Goal: Information Seeking & Learning: Learn about a topic

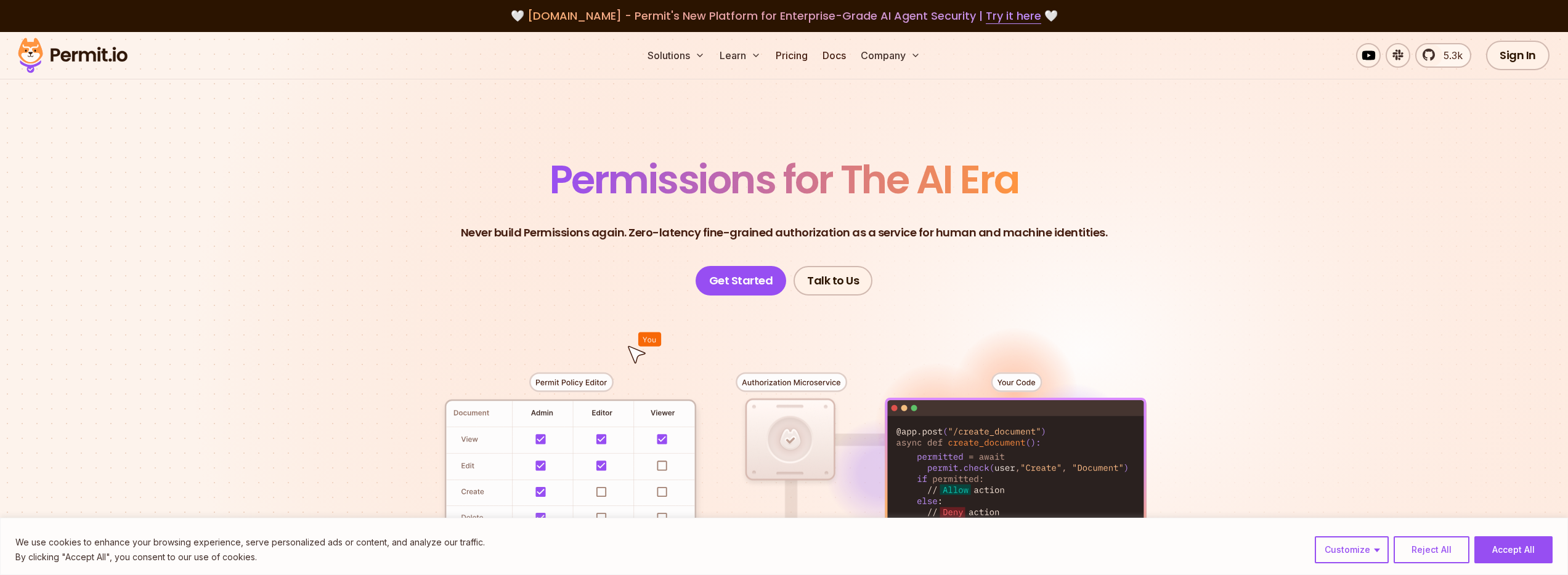
click at [332, 320] on section "Permissions for The AI Era Never build Permissions again. Zero-latency fine-gra…" at bounding box center [784, 438] width 1568 height 813
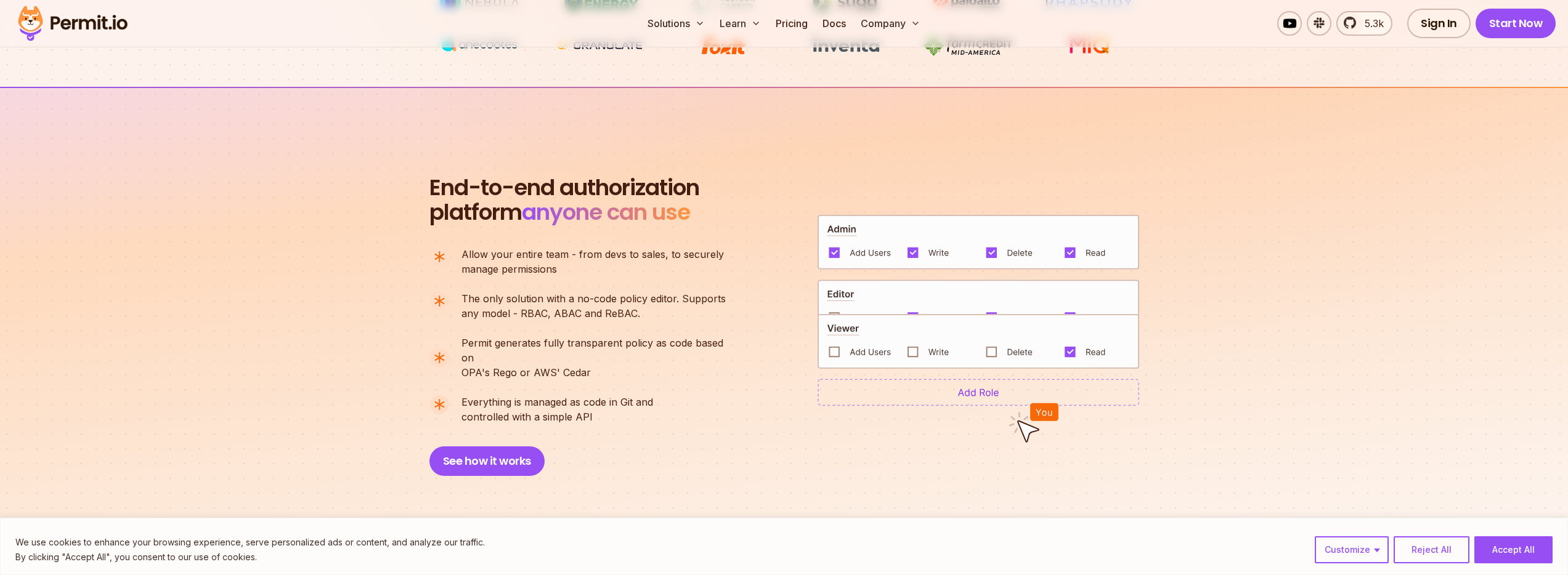
scroll to position [850, 0]
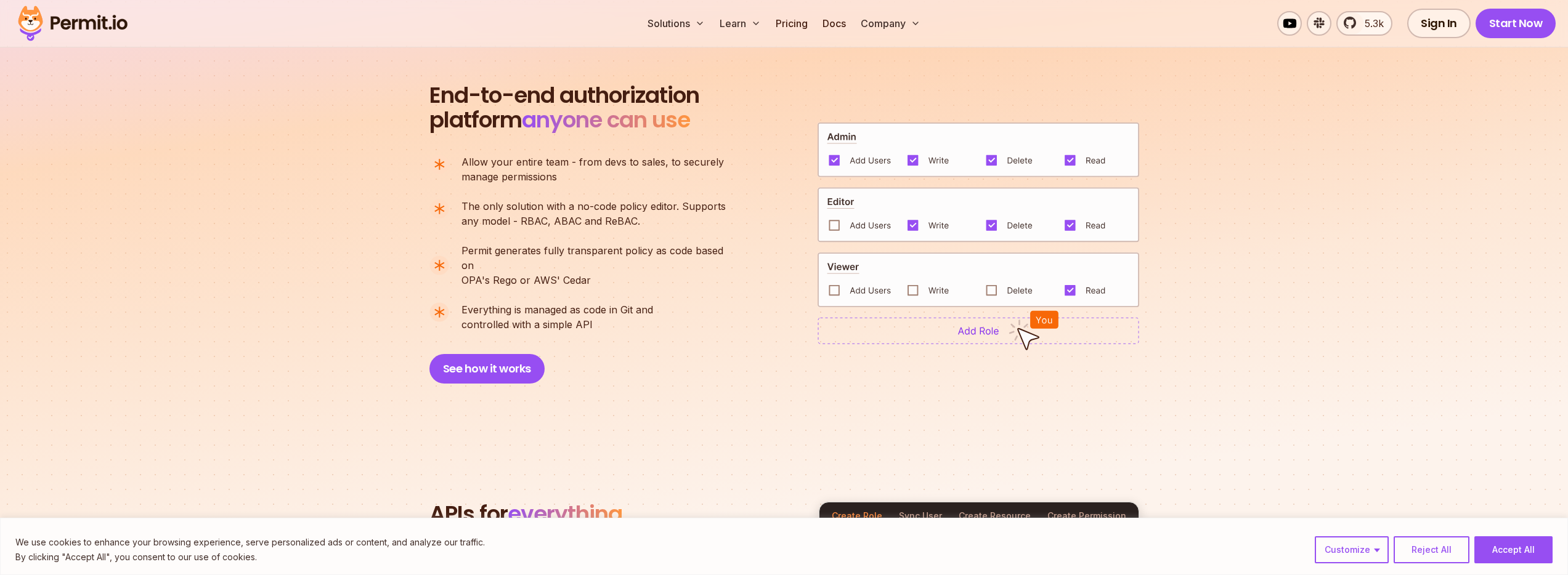
click at [614, 209] on span "The only solution with a no-code policy editor. Supports" at bounding box center [593, 206] width 264 height 15
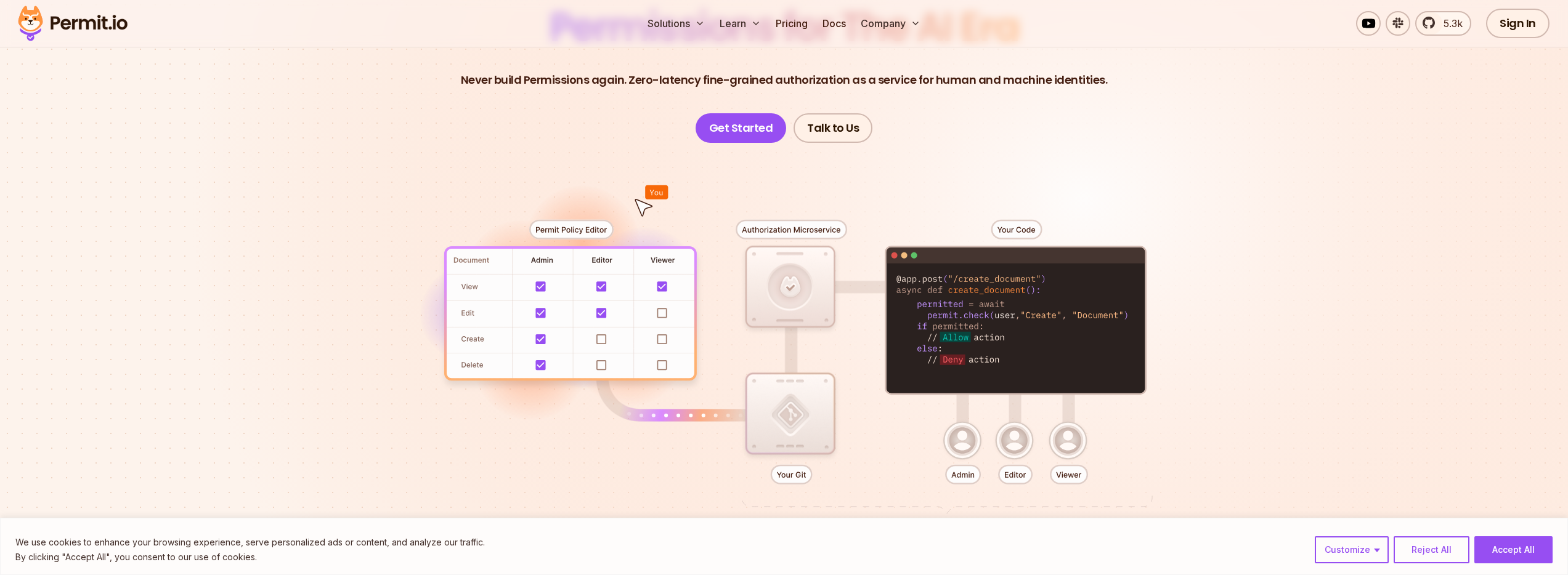
scroll to position [0, 0]
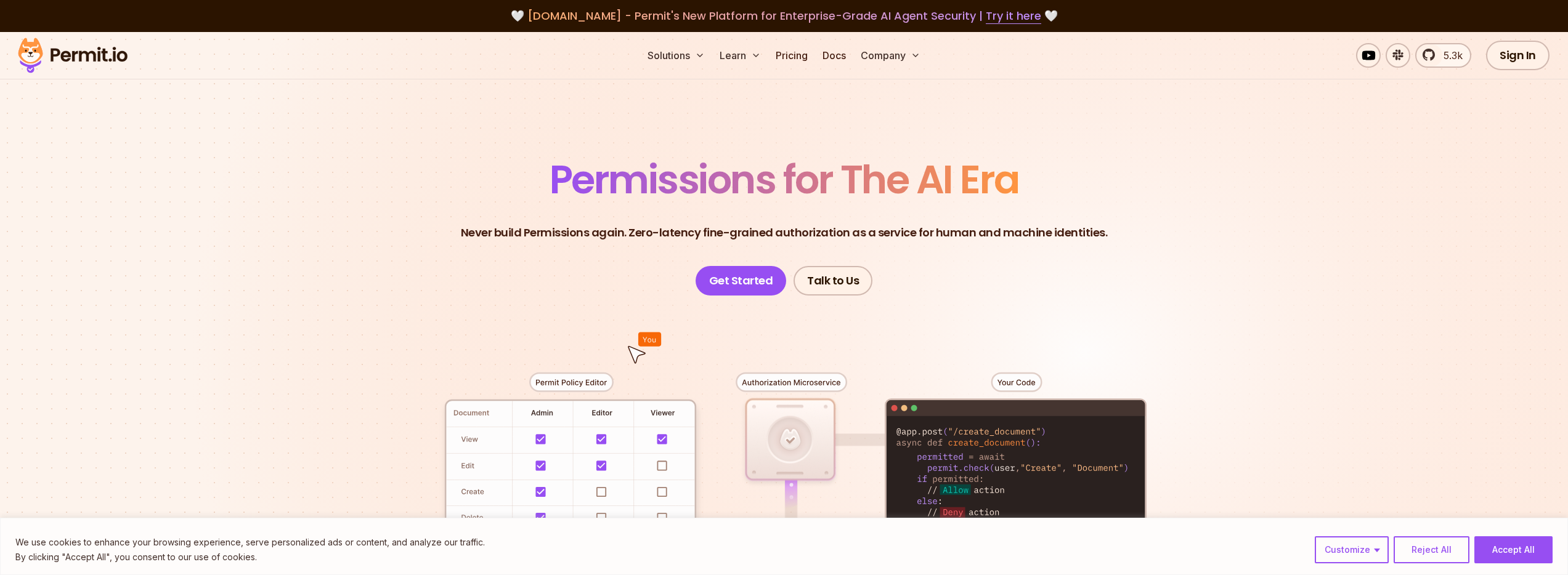
click at [358, 281] on header "Permissions for The AI Era Never build Permissions again. Zero-latency fine-gra…" at bounding box center [784, 228] width 862 height 135
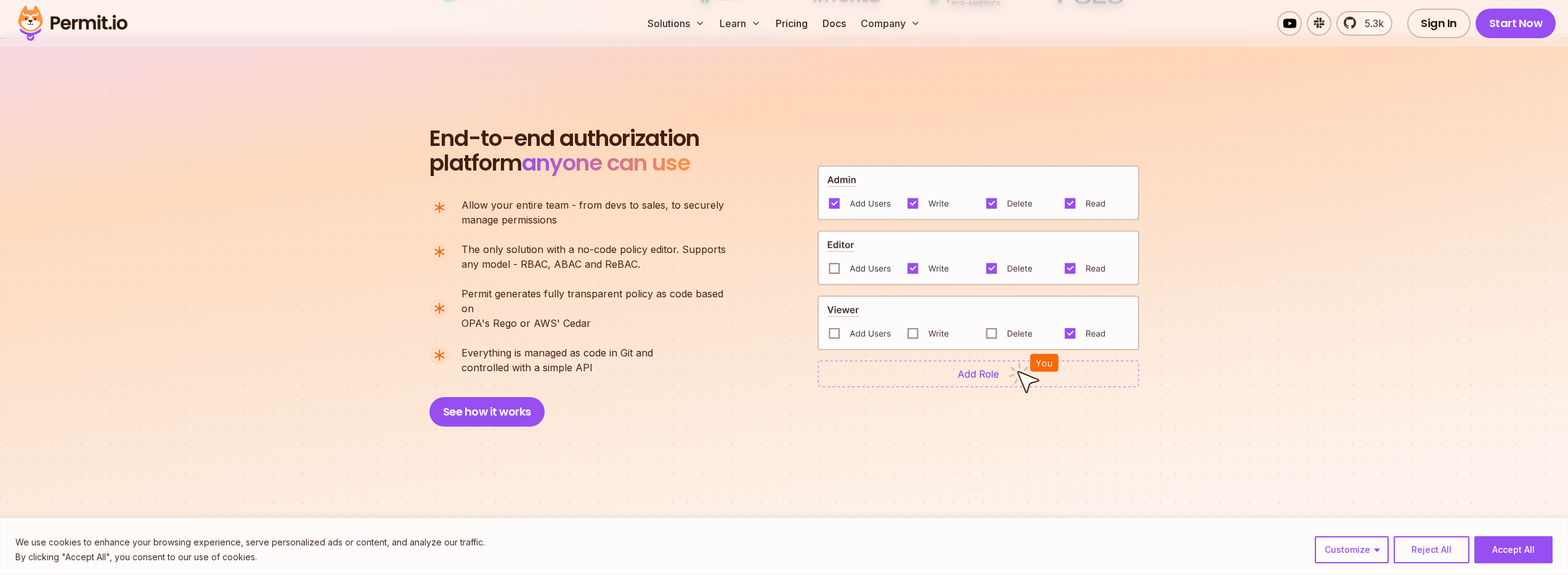
scroll to position [808, 0]
drag, startPoint x: 528, startPoint y: 306, endPoint x: 610, endPoint y: 306, distance: 82.0
click at [610, 306] on p "Permit generates fully transparent policy as code based on OPA's [PERSON_NAME] …" at bounding box center [599, 308] width 275 height 44
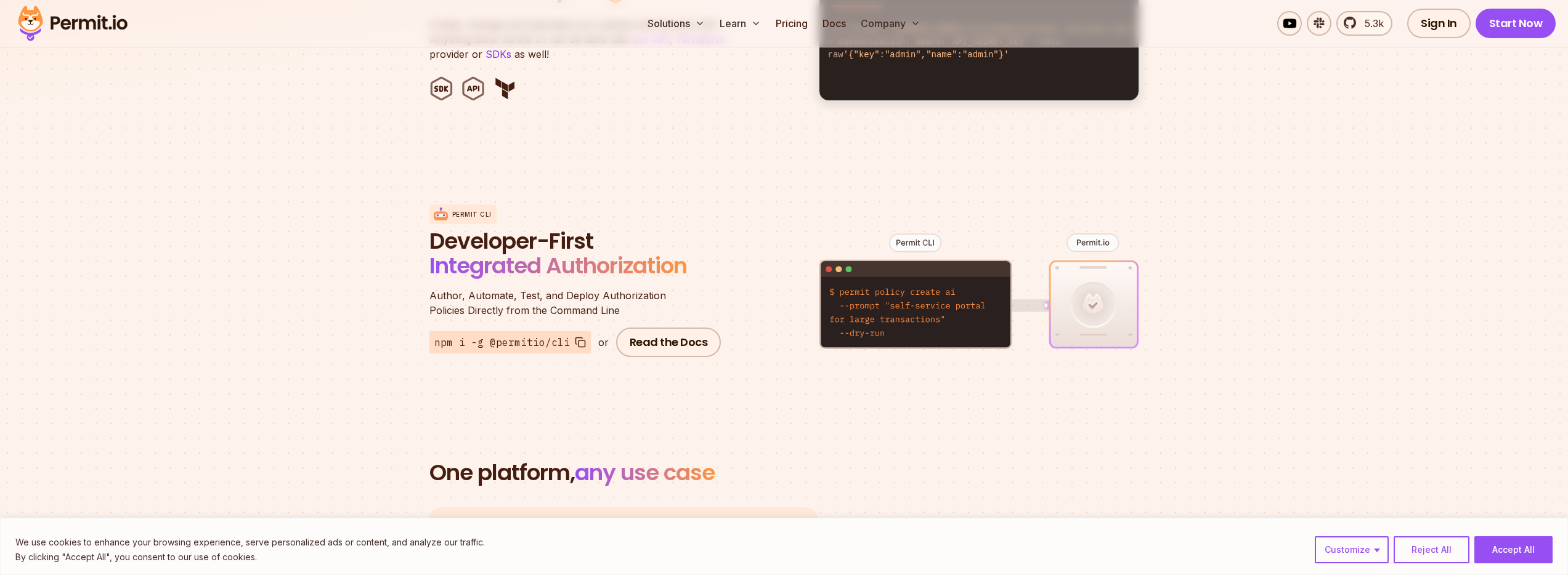
scroll to position [1375, 0]
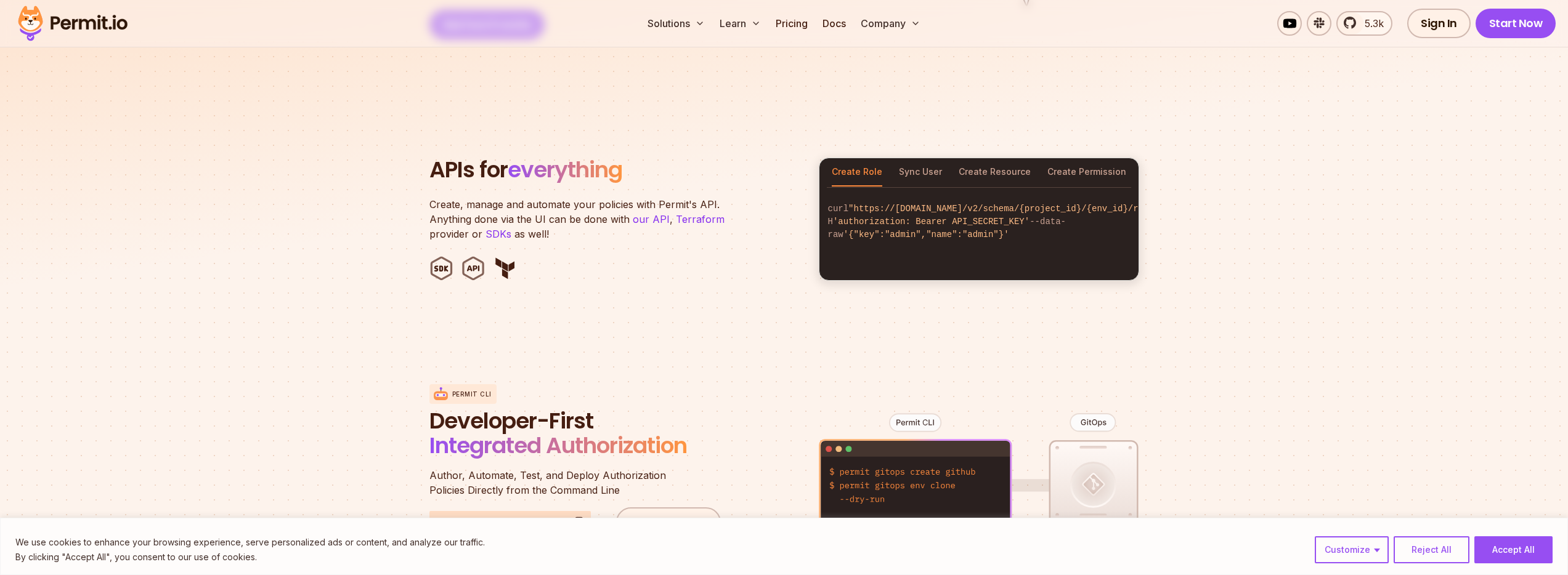
scroll to position [1106, 0]
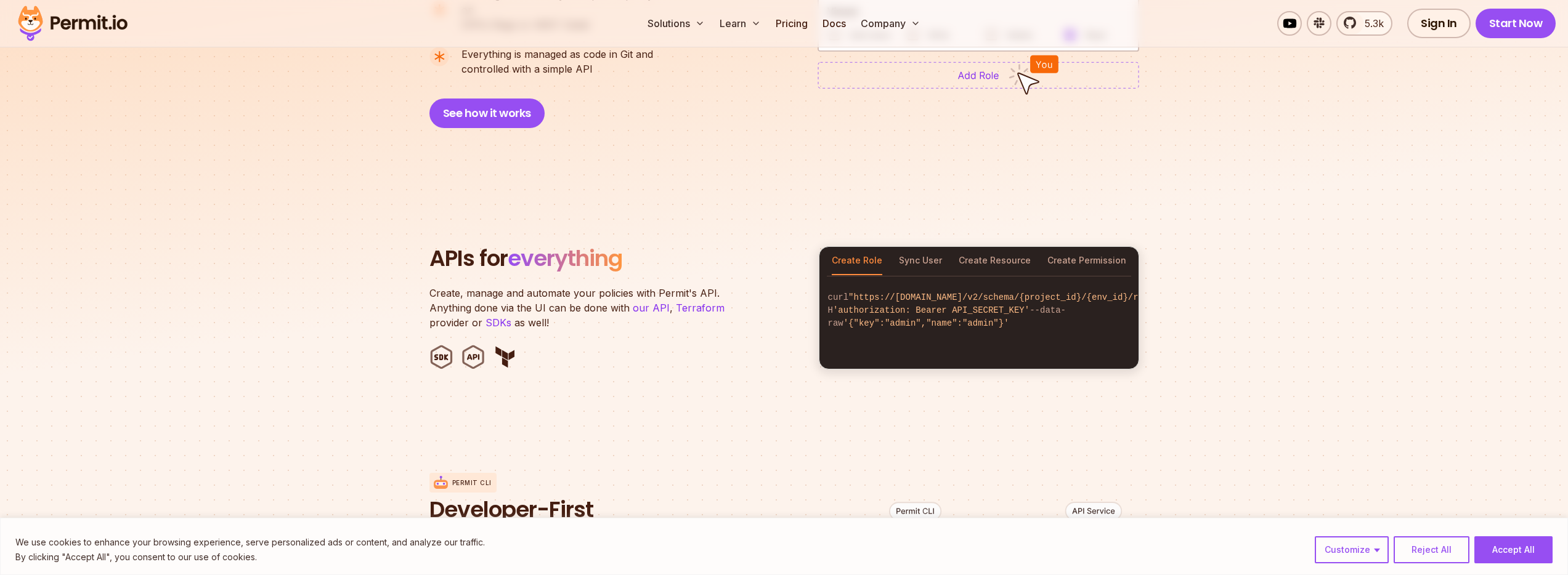
click at [552, 308] on p "Create, manage and automate your policies with Permit's API. Anything done via …" at bounding box center [583, 308] width 308 height 44
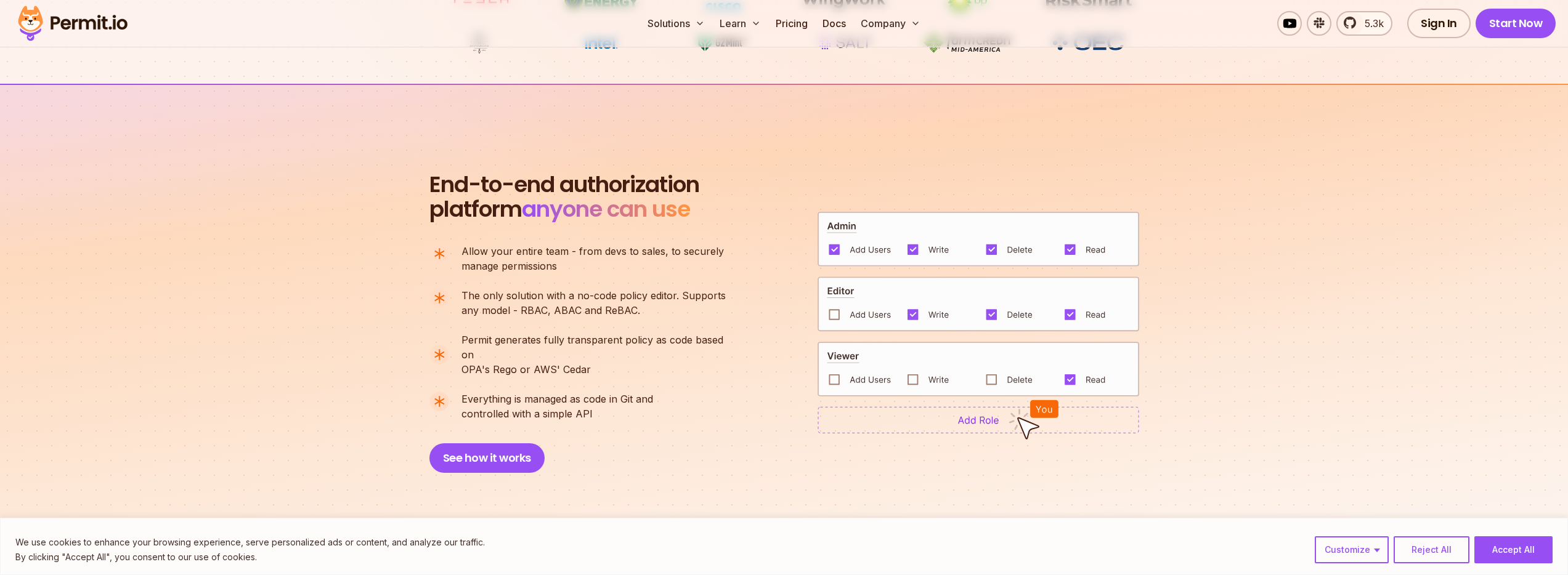
scroll to position [756, 0]
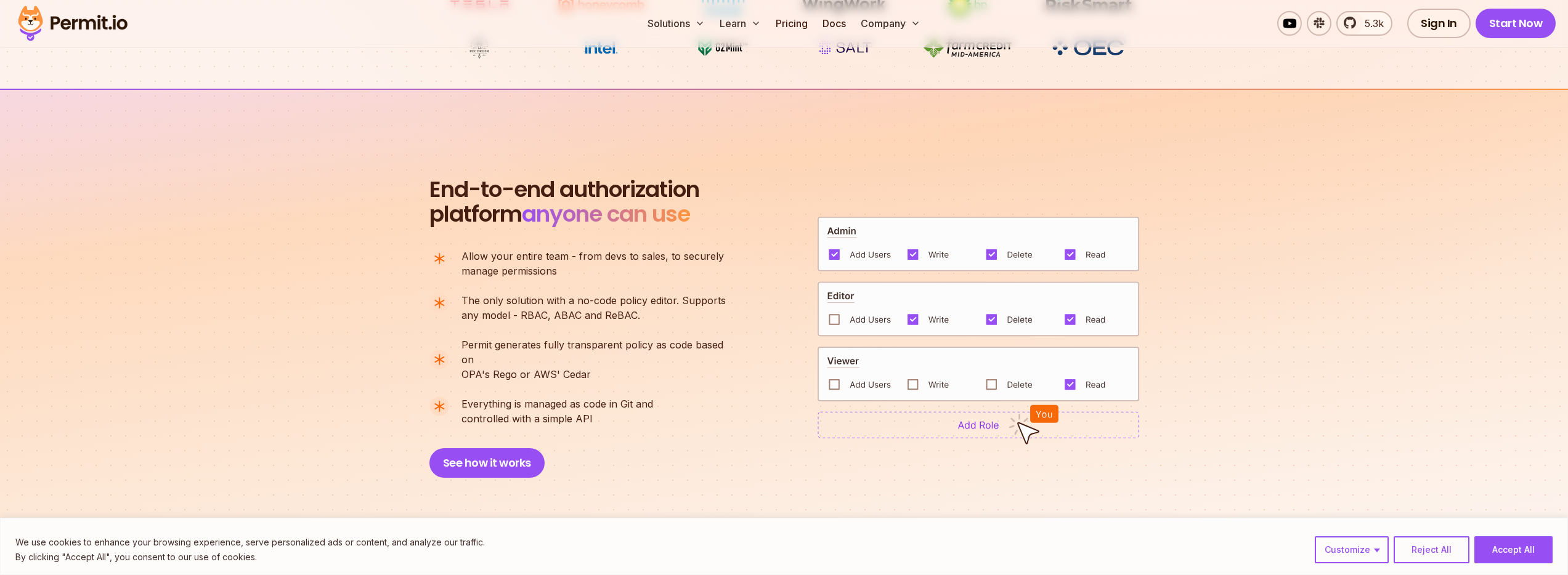
click at [362, 306] on section "End-to-end authorization platform anyone can use A no-code authorization platfo…" at bounding box center [784, 313] width 1568 height 448
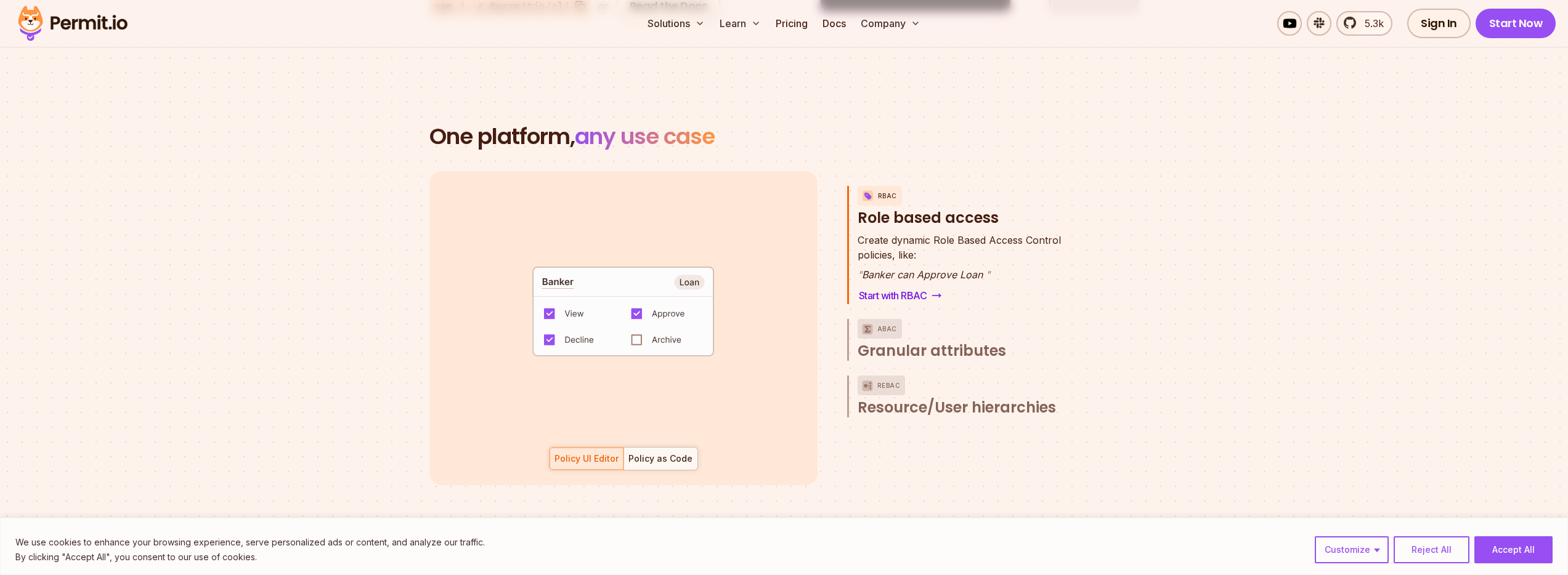
scroll to position [1720, 0]
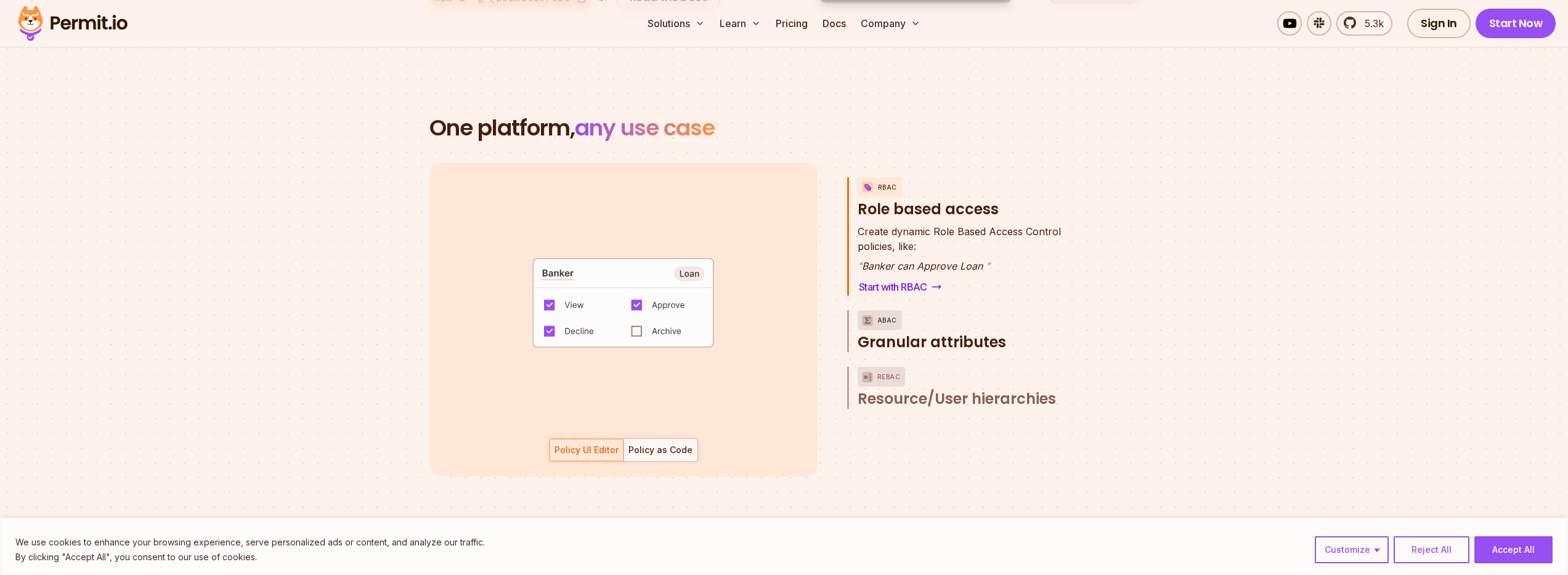
click at [918, 333] on span "Granular attributes" at bounding box center [932, 342] width 148 height 20
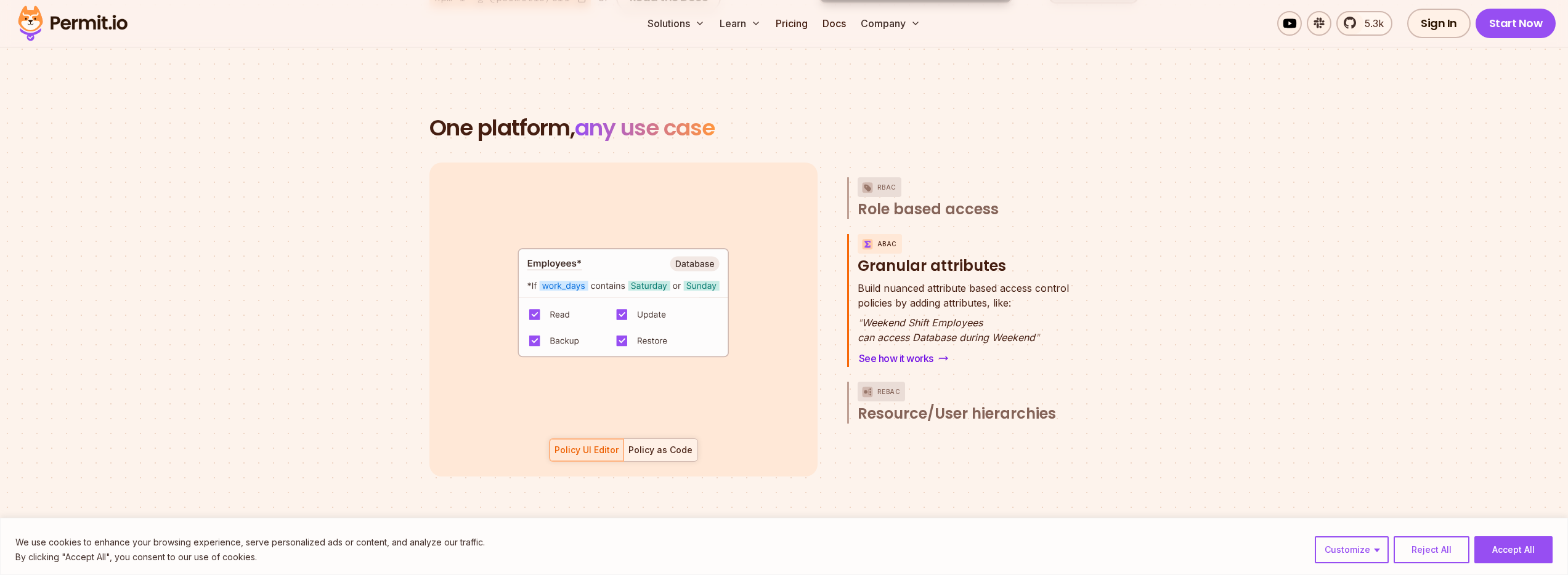
click at [653, 442] on div at bounding box center [661, 450] width 74 height 22
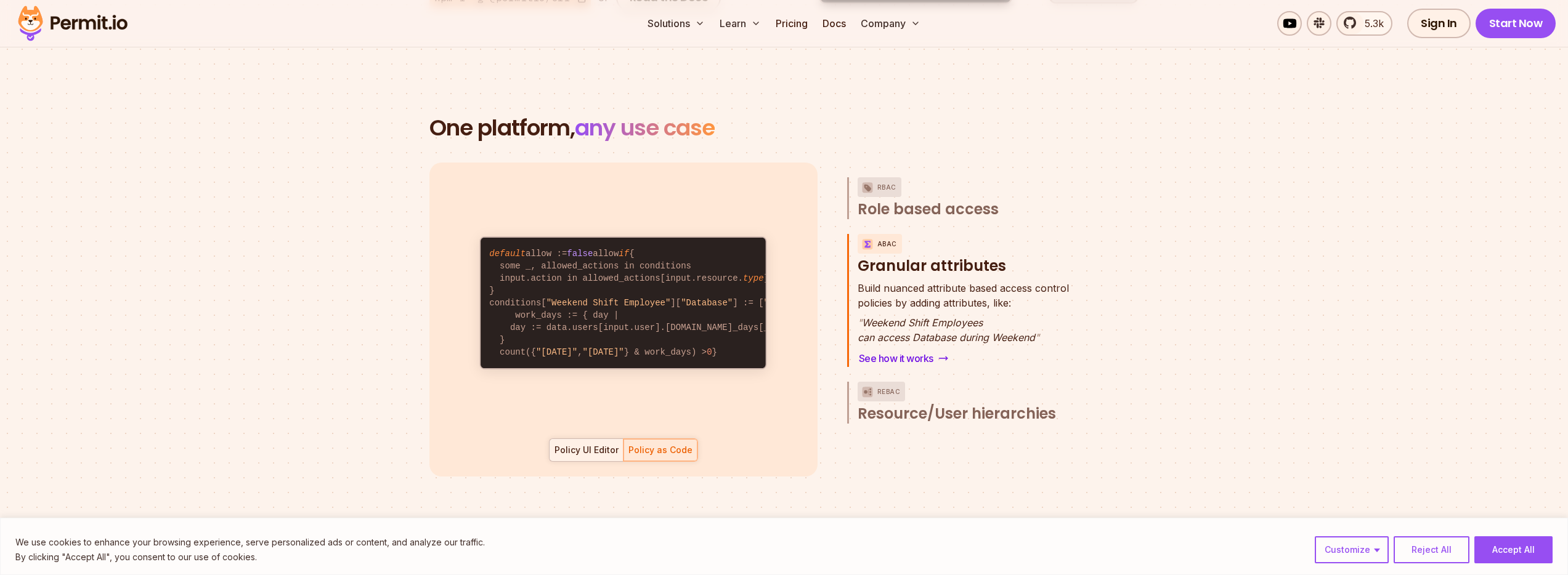
click at [593, 444] on div "Policy UI Editor" at bounding box center [586, 450] width 64 height 12
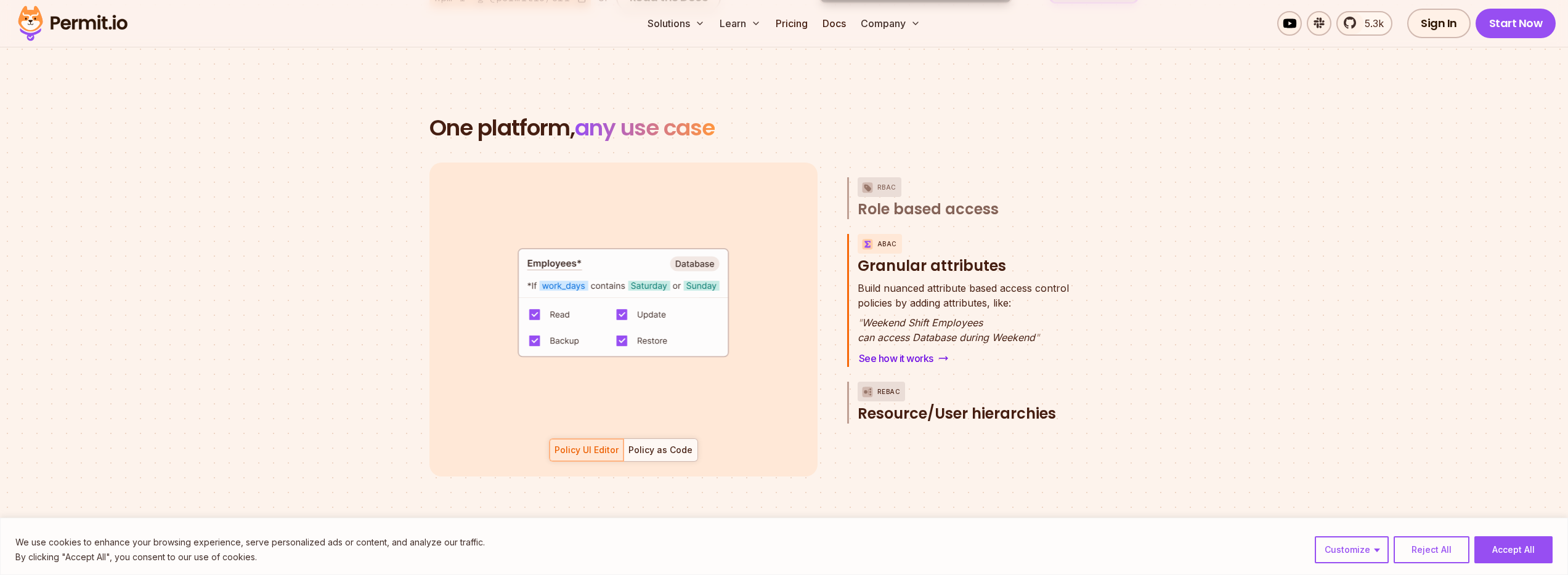
click at [934, 404] on span "Resource/User hierarchies" at bounding box center [956, 413] width 198 height 20
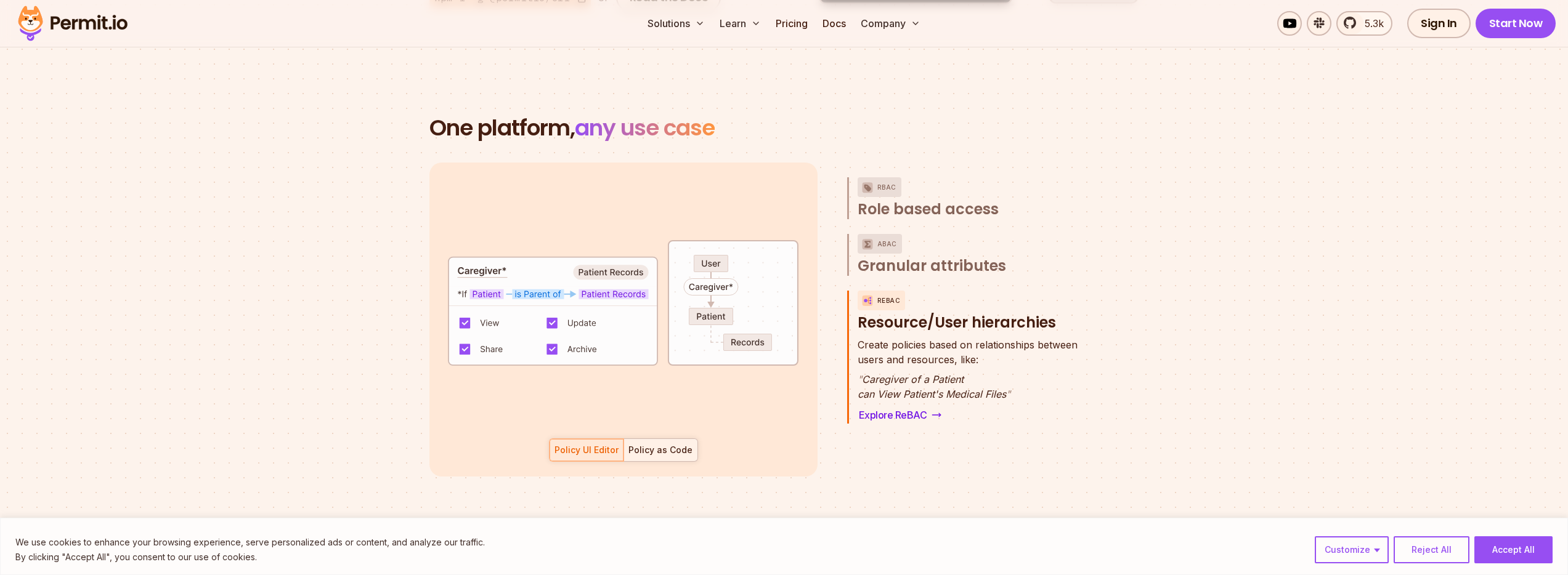
click at [645, 439] on div at bounding box center [661, 450] width 74 height 22
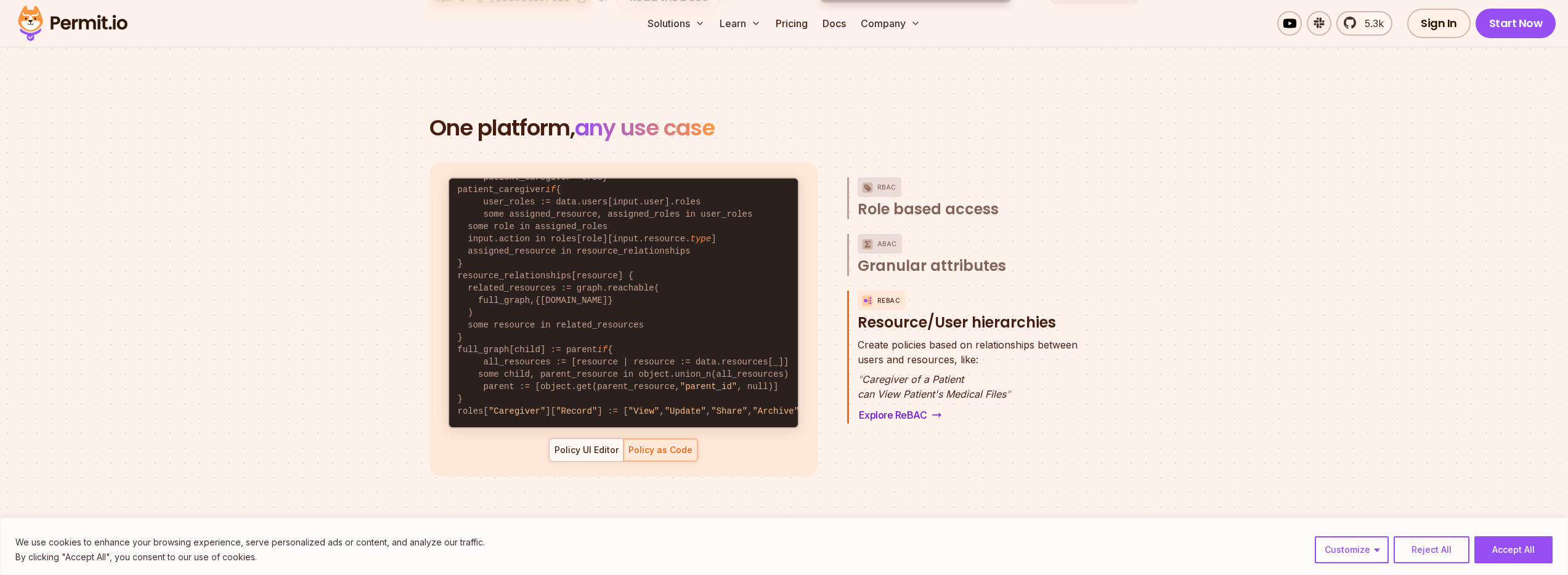
scroll to position [63, 0]
click at [584, 444] on div "Policy UI Editor" at bounding box center [586, 450] width 64 height 12
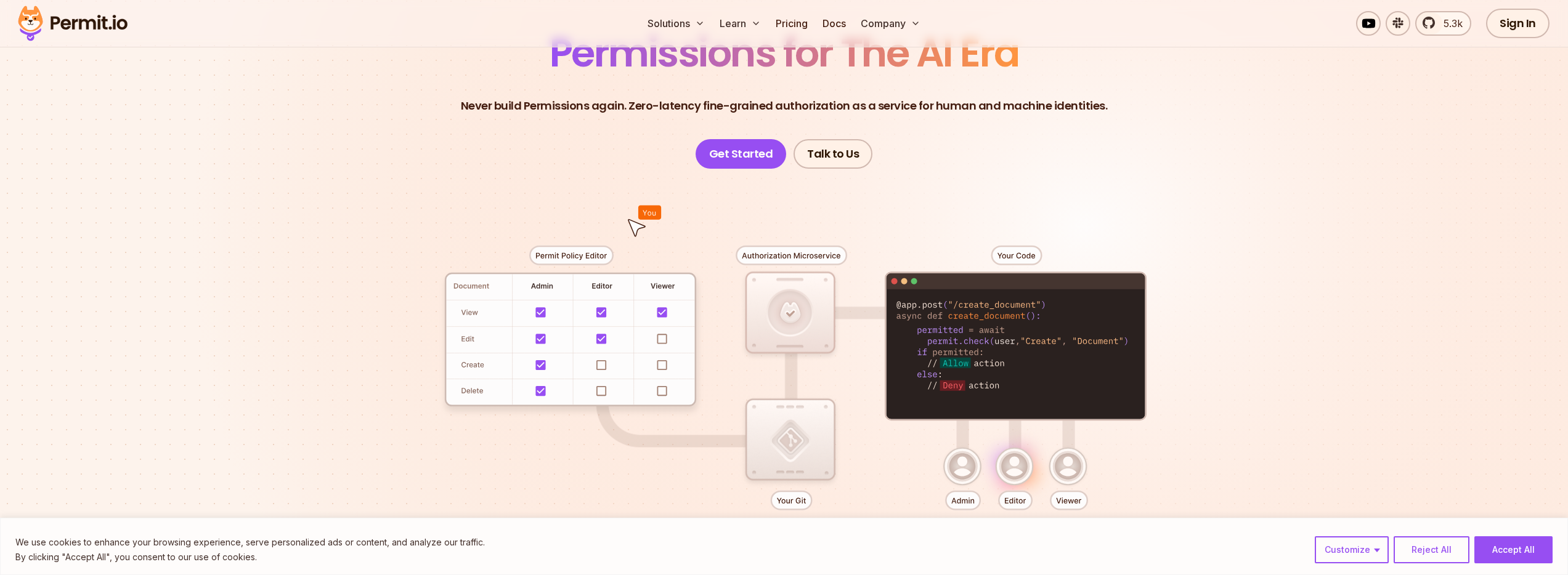
scroll to position [0, 0]
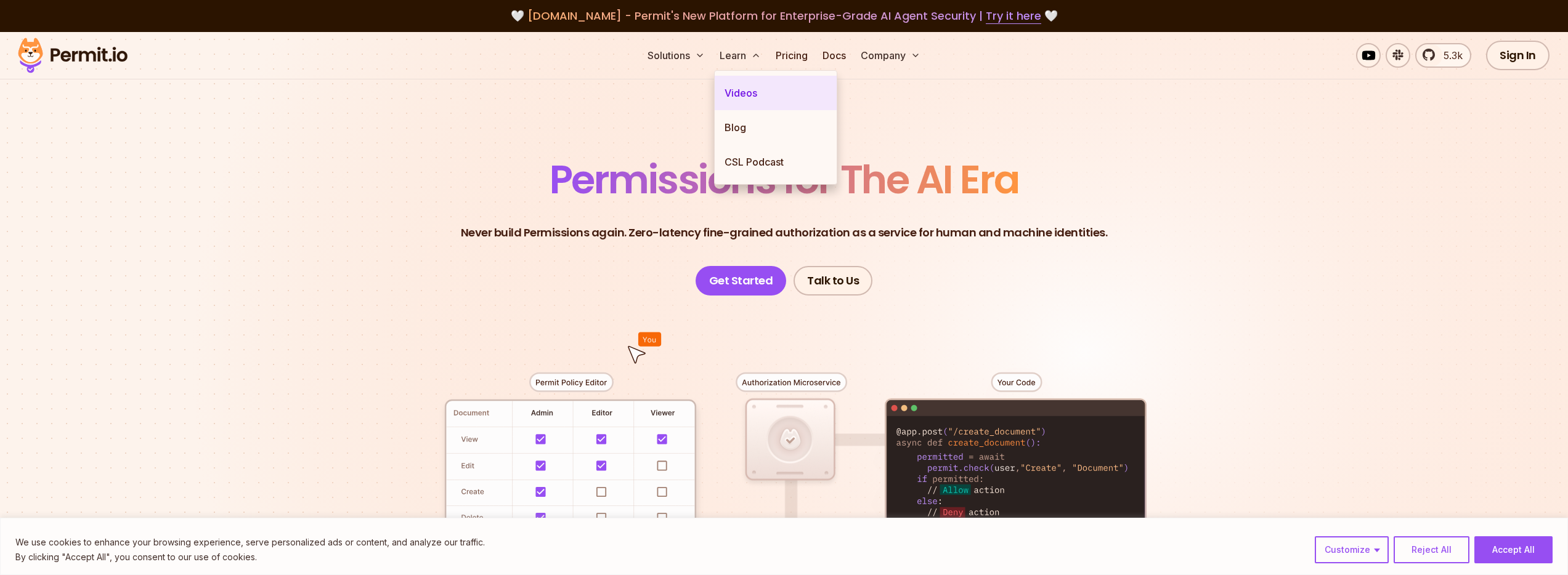
click at [746, 83] on link "Videos" at bounding box center [775, 92] width 122 height 34
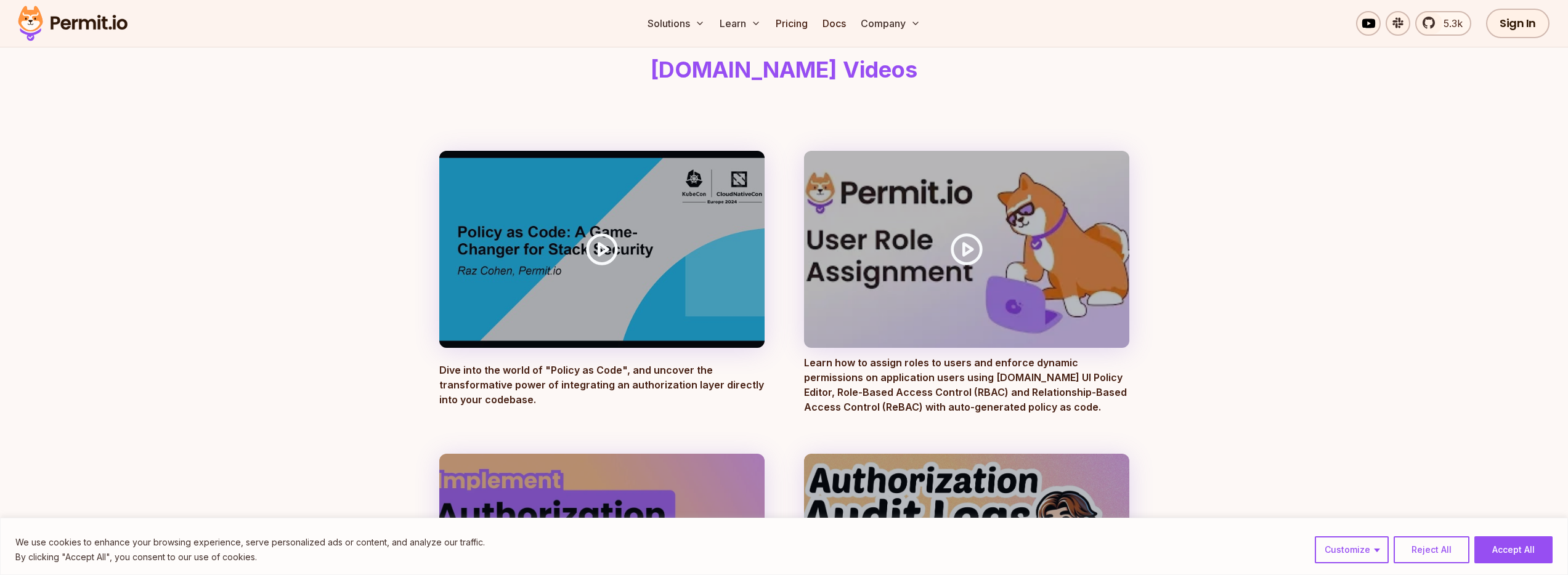
scroll to position [94, 0]
